Goal: Check status: Check status

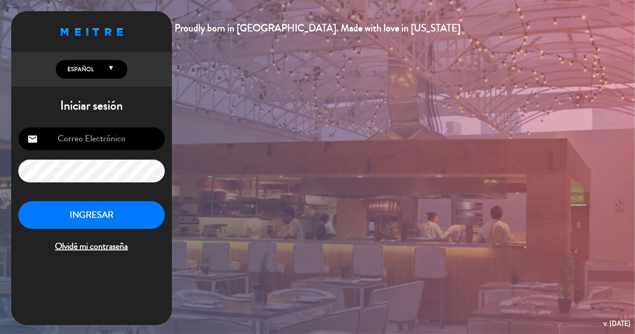
type input "[EMAIL_ADDRESS][DOMAIN_NAME]"
click at [132, 209] on button "INGRESAR" at bounding box center [91, 215] width 146 height 28
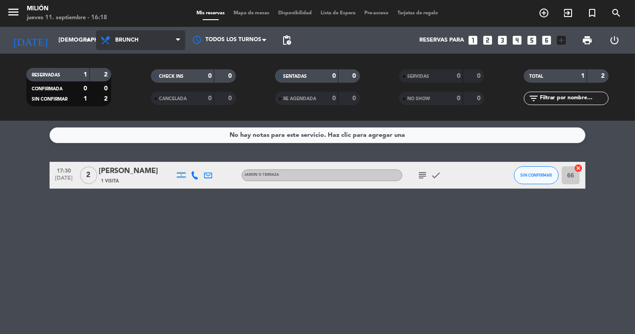
click at [121, 39] on span "Brunch" at bounding box center [126, 40] width 23 height 6
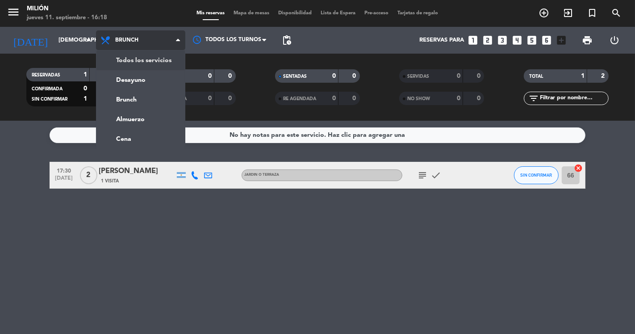
click at [131, 69] on div "menu Milión [DATE] 11. septiembre - 16:18 Mis reservas Mapa de mesas Disponibil…" at bounding box center [317, 60] width 635 height 121
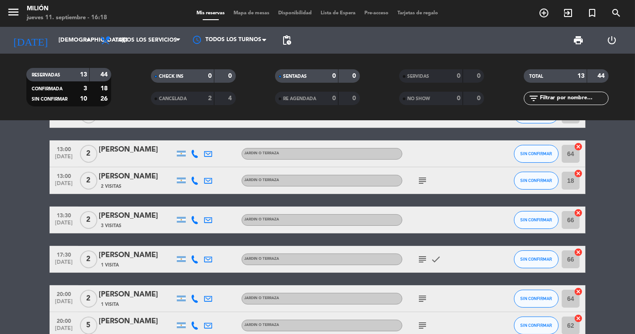
scroll to position [50, 0]
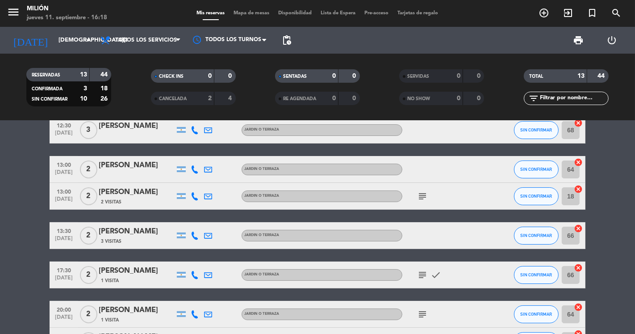
click at [426, 197] on icon "subject" at bounding box center [422, 196] width 11 height 11
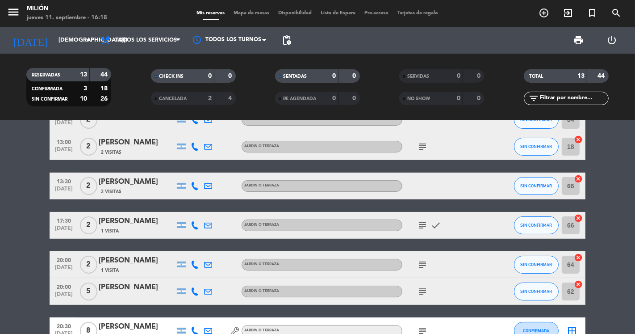
click at [422, 265] on icon "subject" at bounding box center [422, 264] width 11 height 11
click at [425, 288] on icon "subject" at bounding box center [422, 291] width 11 height 11
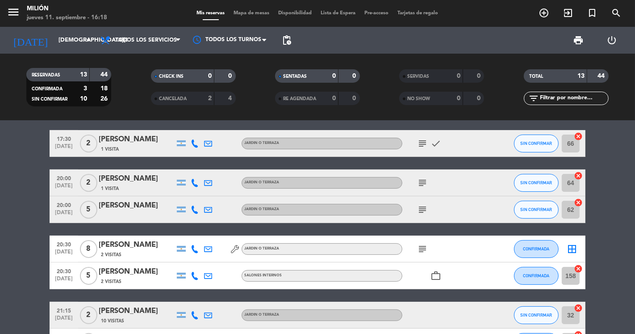
scroll to position [198, 0]
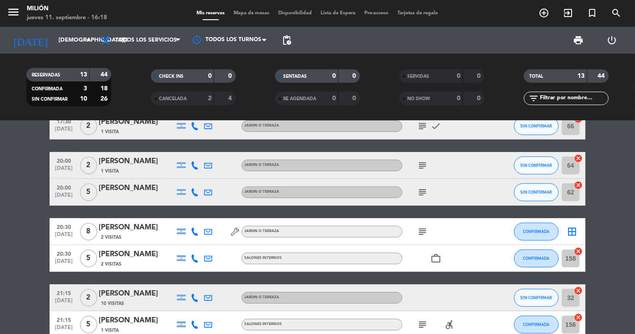
click at [425, 236] on icon "subject" at bounding box center [422, 231] width 11 height 11
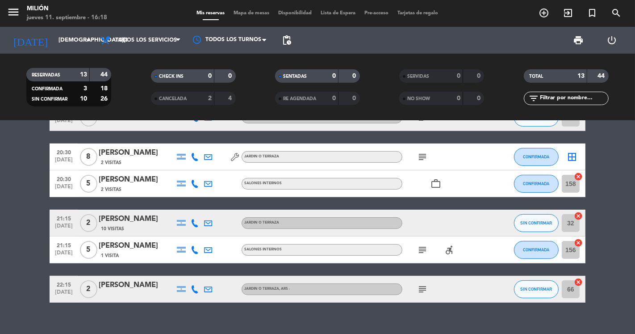
scroll to position [286, 0]
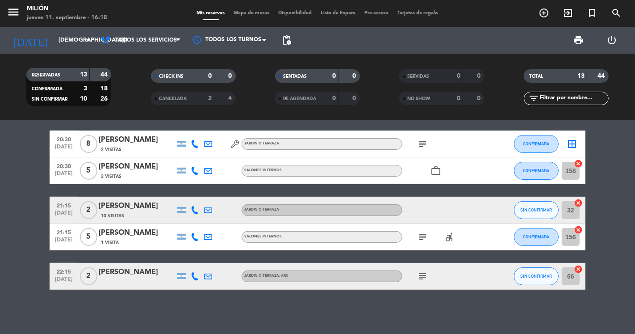
click at [422, 279] on icon "subject" at bounding box center [422, 276] width 11 height 11
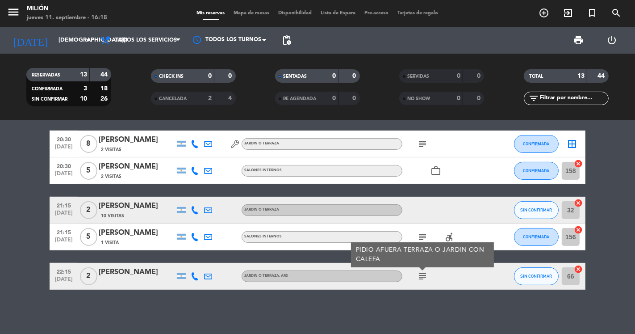
click at [422, 279] on icon "subject" at bounding box center [422, 276] width 11 height 11
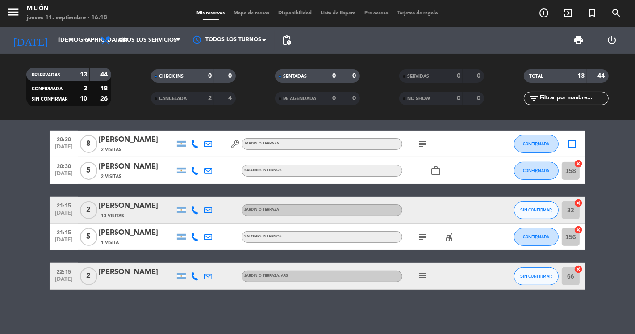
click at [423, 233] on icon "subject" at bounding box center [422, 236] width 11 height 11
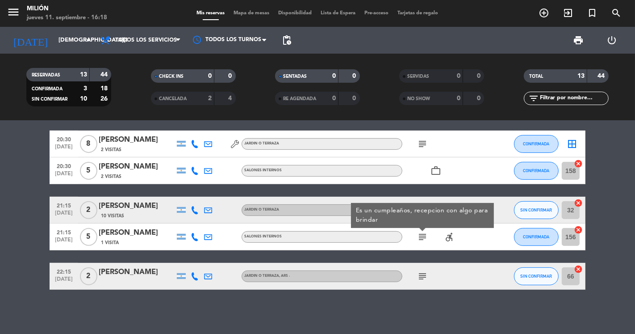
click at [423, 233] on icon "subject" at bounding box center [422, 236] width 11 height 11
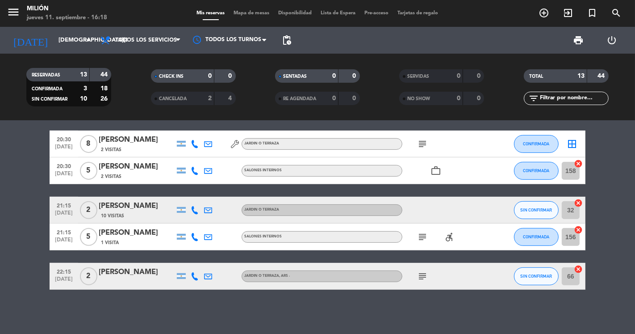
click at [90, 236] on span "5" at bounding box center [88, 237] width 17 height 18
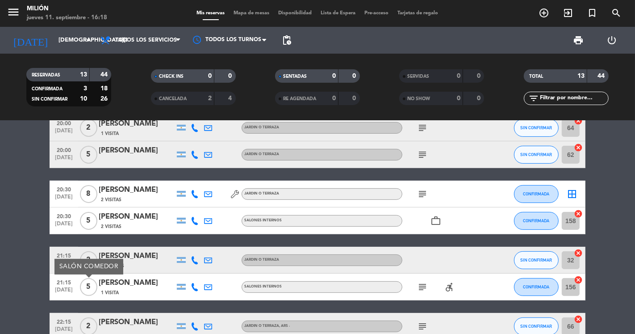
scroll to position [186, 0]
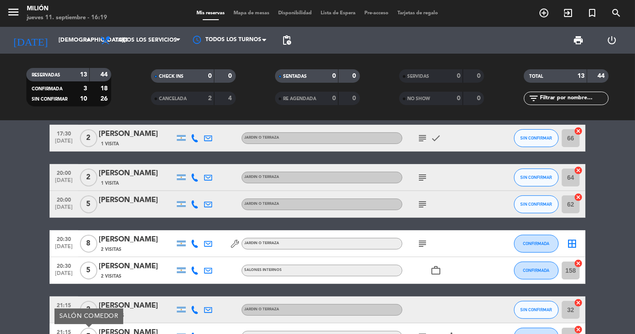
click at [91, 268] on span "5" at bounding box center [88, 270] width 17 height 18
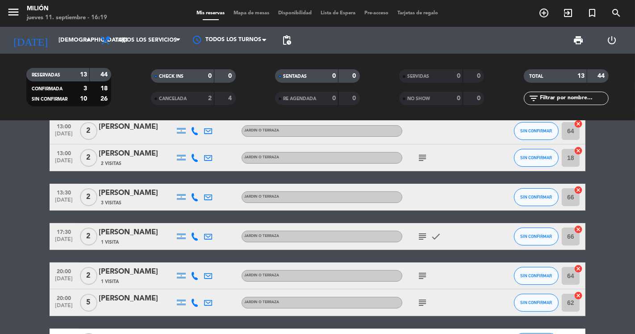
scroll to position [87, 0]
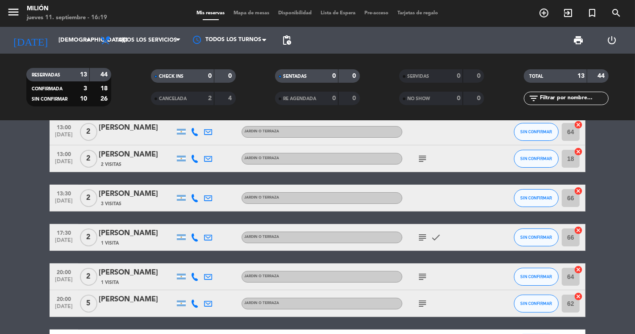
click at [423, 306] on icon "subject" at bounding box center [422, 303] width 11 height 11
click at [423, 274] on icon "subject" at bounding box center [422, 276] width 11 height 11
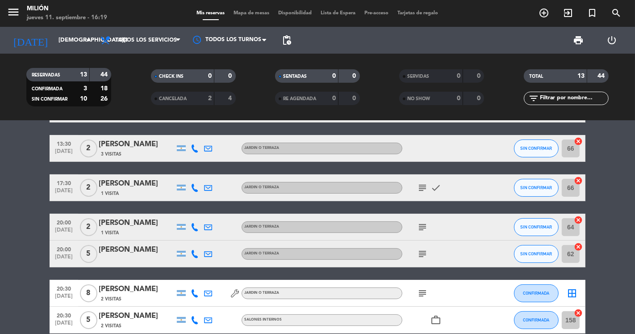
click at [421, 191] on icon "subject" at bounding box center [422, 187] width 11 height 11
